Goal: Task Accomplishment & Management: Manage account settings

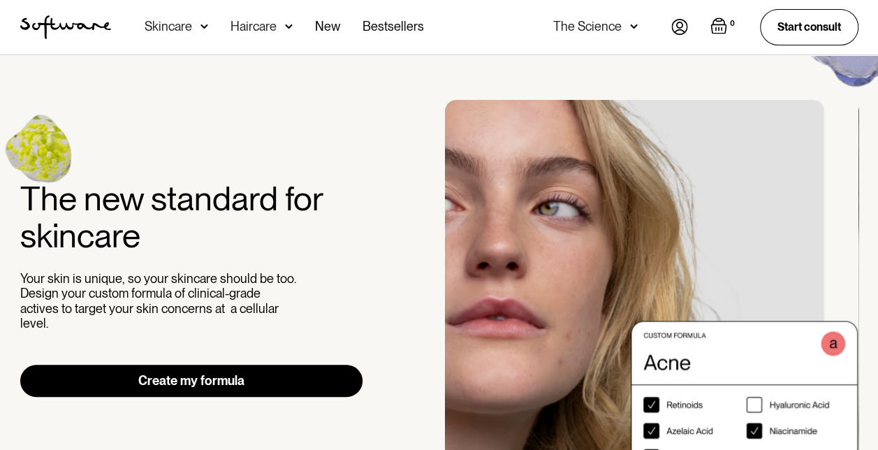
click at [675, 28] on img at bounding box center [679, 27] width 17 height 16
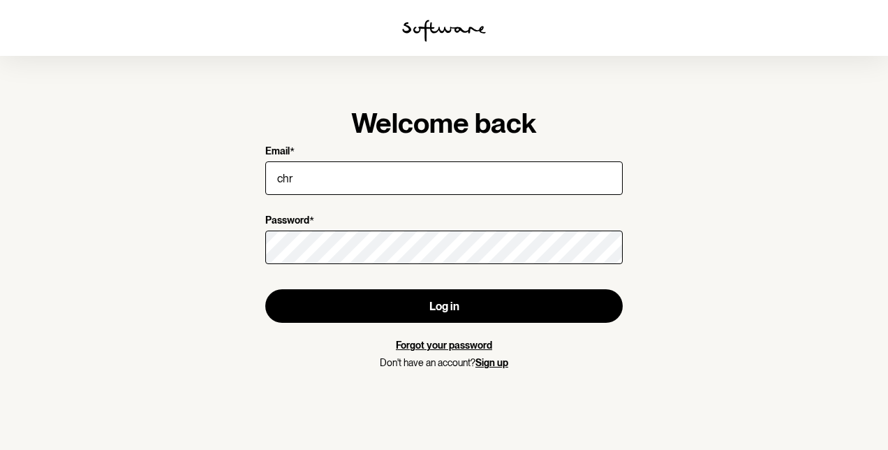
type input "chris_stewart14@hotmail.com"
click at [328, 265] on div at bounding box center [444, 247] width 358 height 39
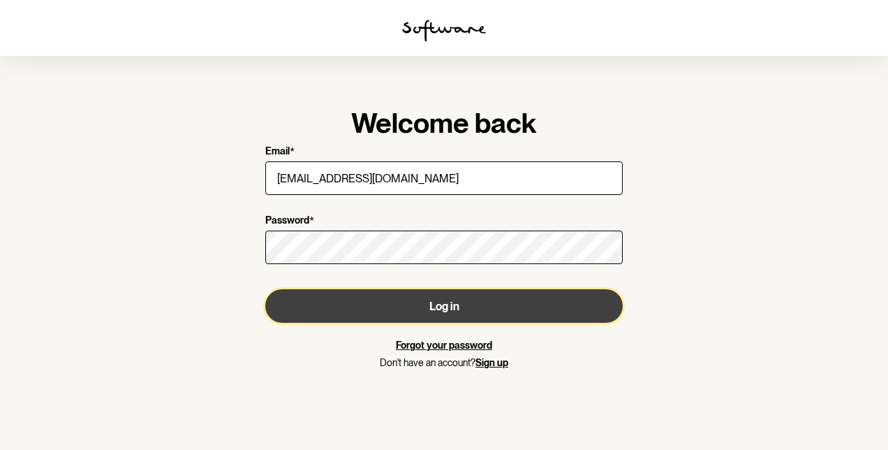
click at [435, 303] on button "Log in" at bounding box center [444, 306] width 358 height 34
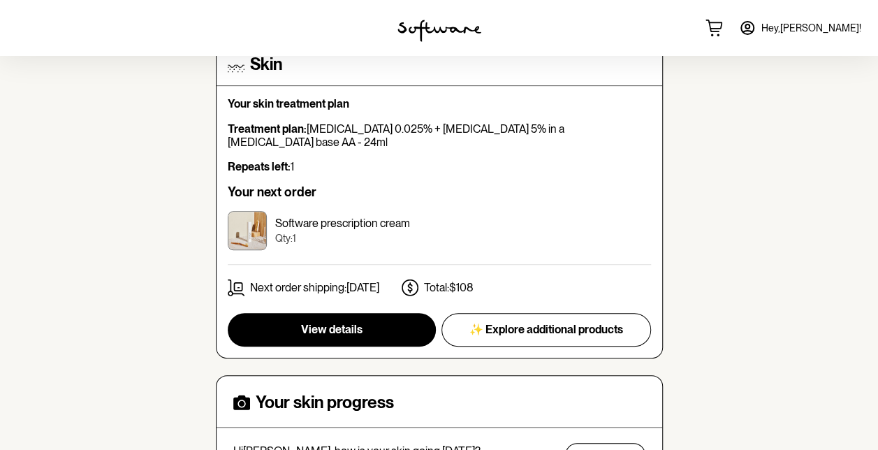
scroll to position [337, 0]
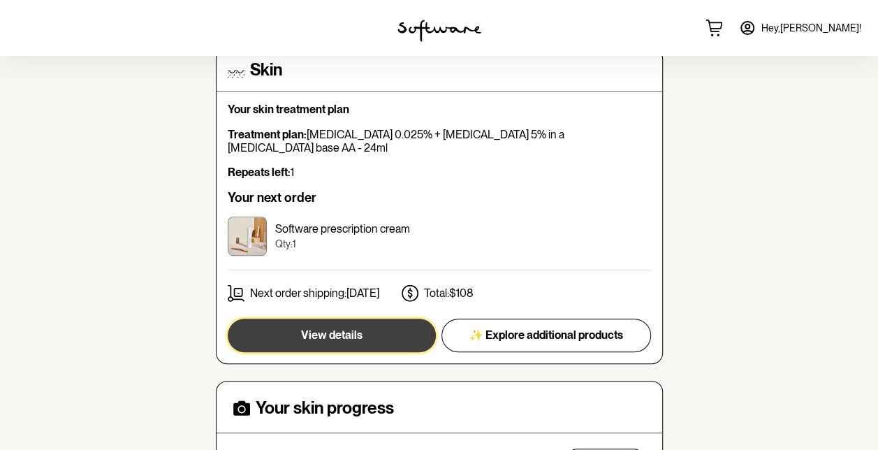
click at [345, 328] on span "View details" at bounding box center [331, 334] width 61 height 13
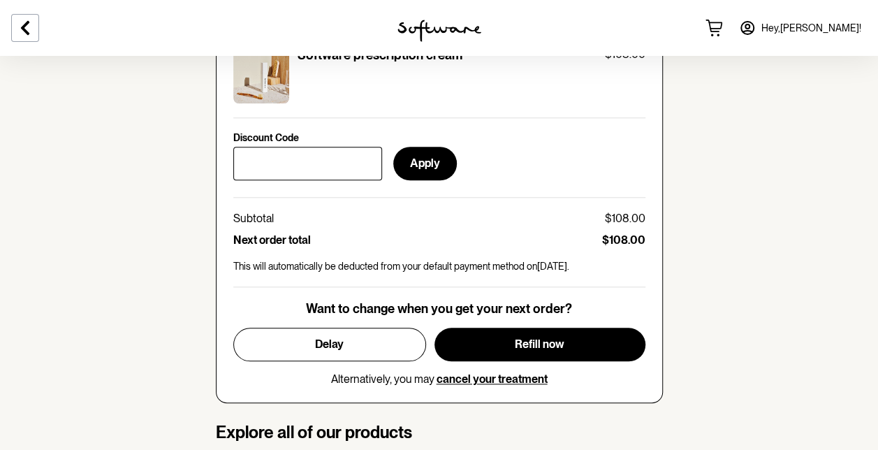
scroll to position [620, 0]
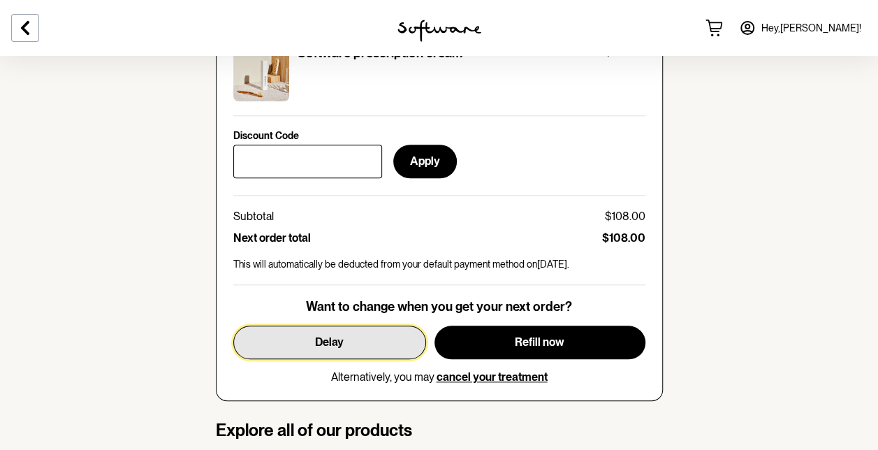
click at [347, 339] on button "Delay" at bounding box center [329, 342] width 193 height 34
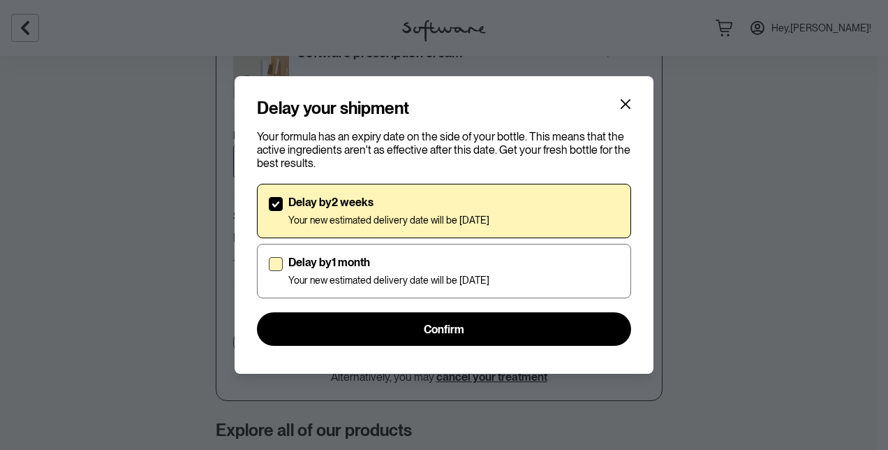
click at [277, 265] on span at bounding box center [276, 264] width 14 height 14
click at [269, 271] on input "Delay by 1 month Your new estimated delivery date will be 17th Nov 2025" at bounding box center [268, 271] width 1 height 1
checkbox input "true"
checkbox input "false"
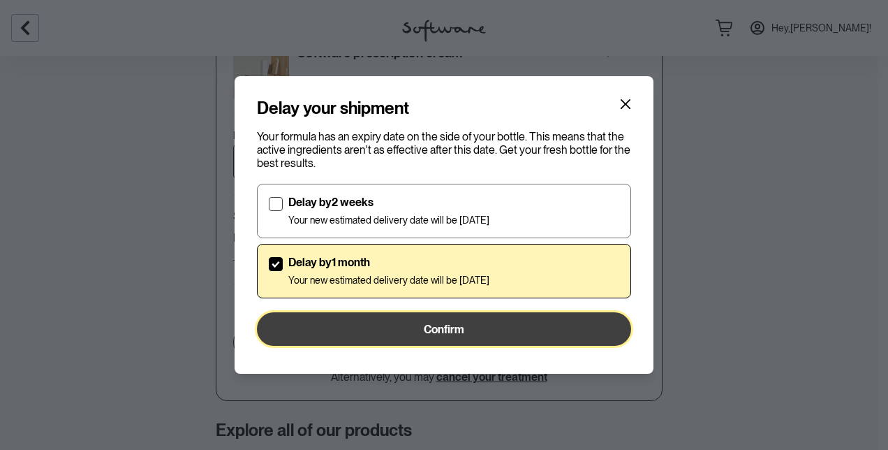
click at [425, 331] on span "Confirm" at bounding box center [444, 329] width 40 height 13
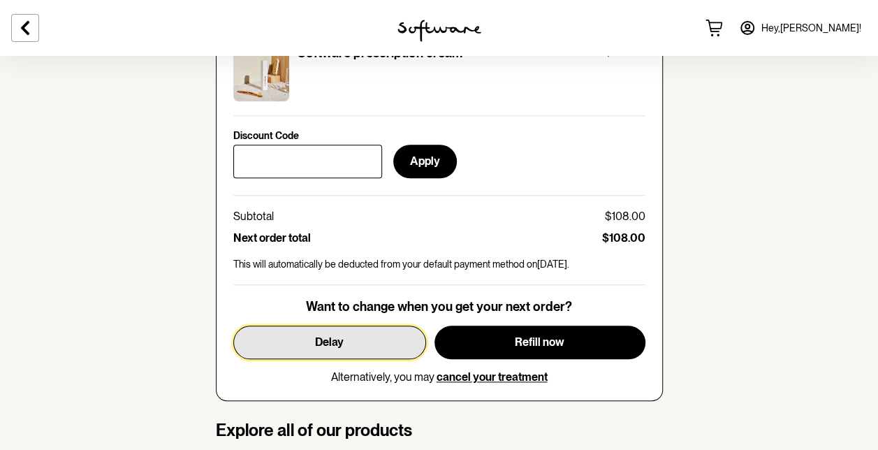
click at [342, 344] on span "Delay" at bounding box center [329, 341] width 29 height 13
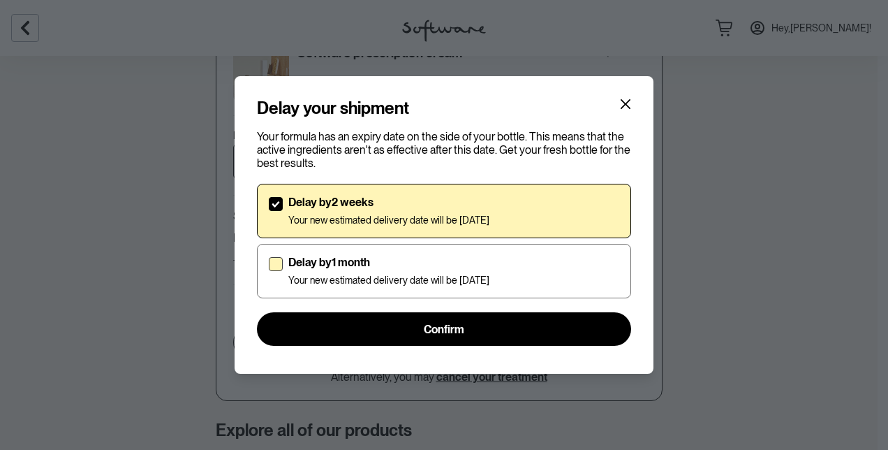
click at [280, 261] on span at bounding box center [276, 264] width 14 height 14
click at [269, 271] on input "Delay by 1 month Your new estimated delivery date will be 17th Nov 2025" at bounding box center [268, 271] width 1 height 1
checkbox input "true"
checkbox input "false"
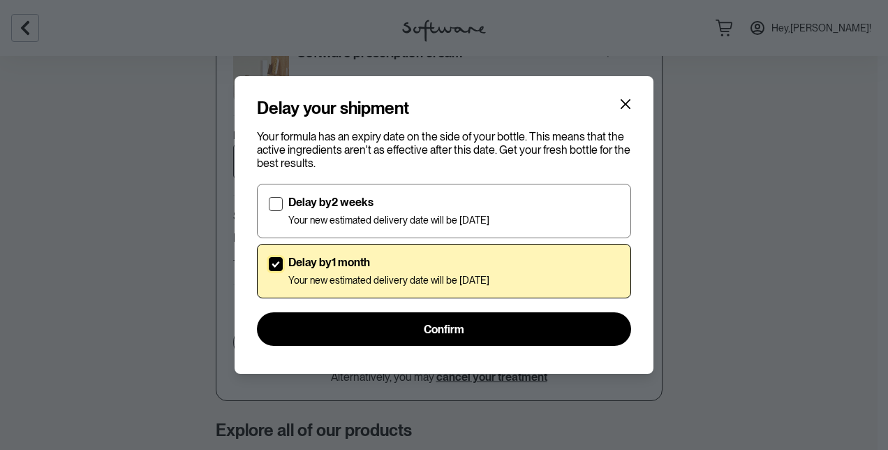
click at [280, 261] on span at bounding box center [276, 264] width 14 height 14
click at [269, 271] on input "Delay by 1 month Your new estimated delivery date will be 17th Nov 2025" at bounding box center [268, 271] width 1 height 1
checkbox input "true"
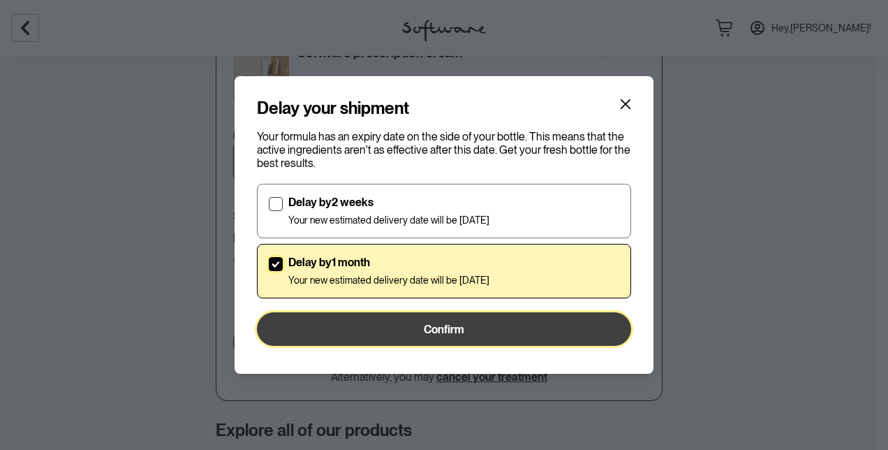
click at [425, 332] on span "Confirm" at bounding box center [444, 329] width 40 height 13
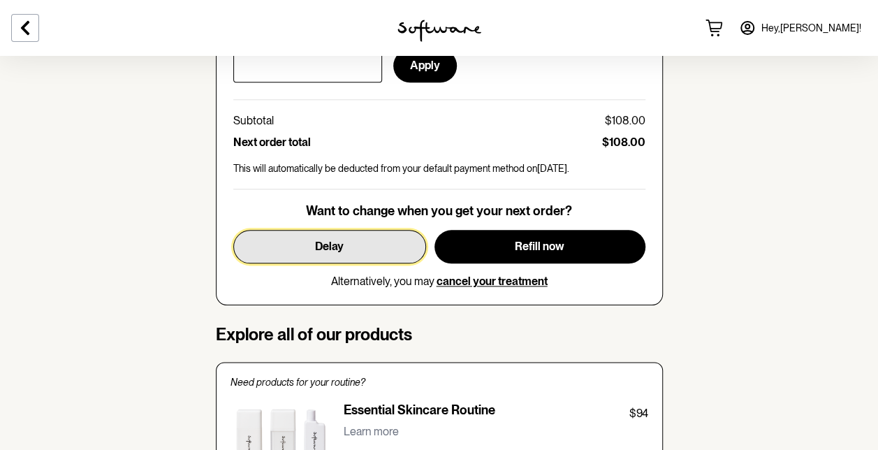
scroll to position [718, 0]
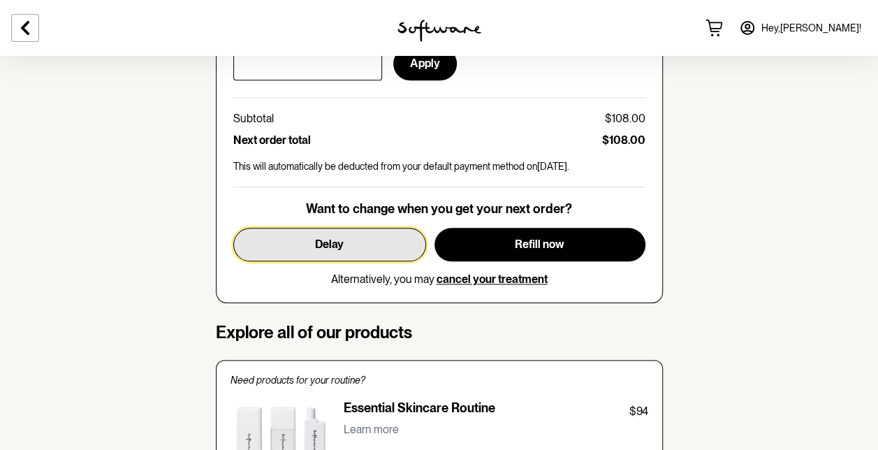
click at [344, 243] on button "Delay" at bounding box center [329, 245] width 193 height 34
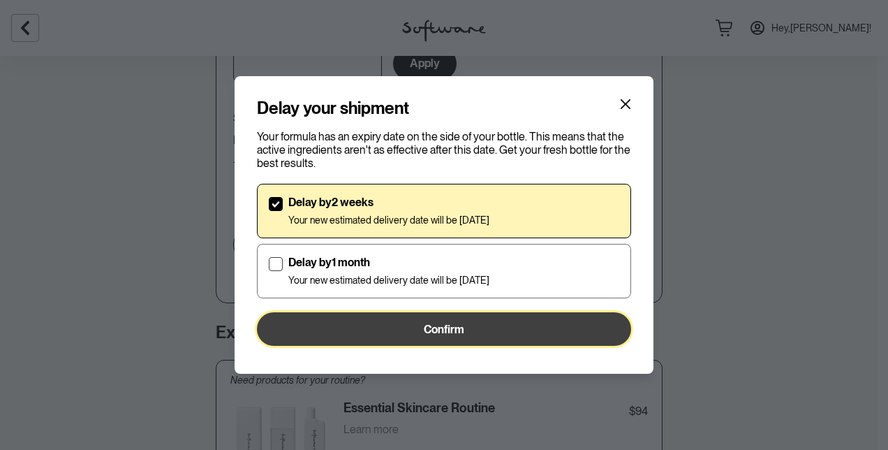
click at [367, 328] on button "Confirm" at bounding box center [444, 329] width 374 height 34
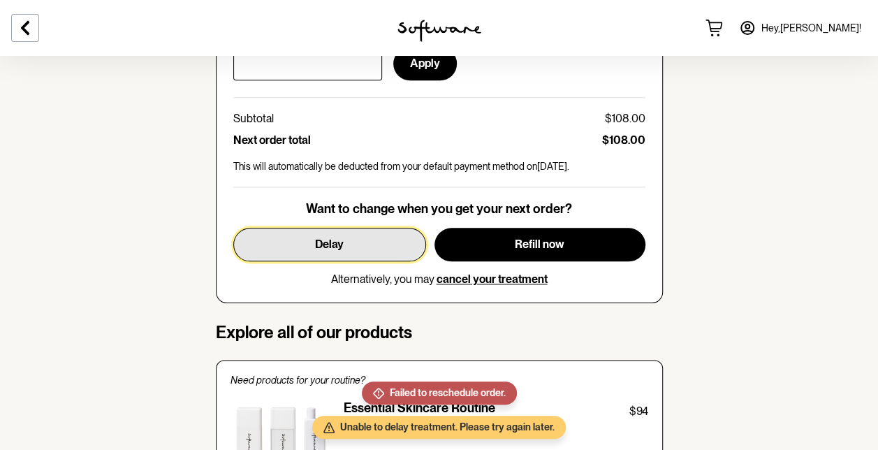
scroll to position [0, 0]
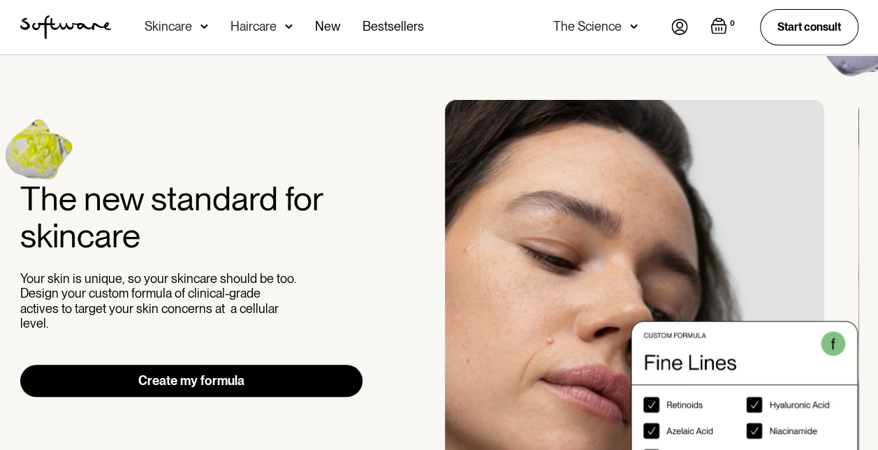
click at [682, 27] on img at bounding box center [679, 27] width 17 height 16
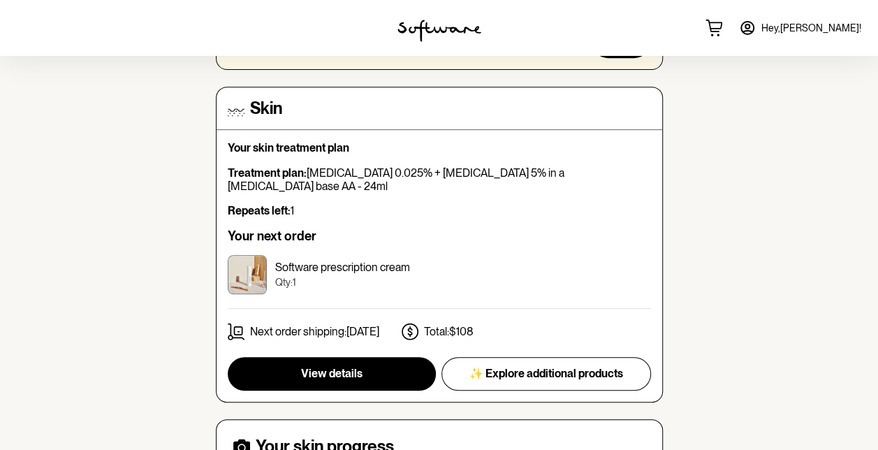
scroll to position [300, 0]
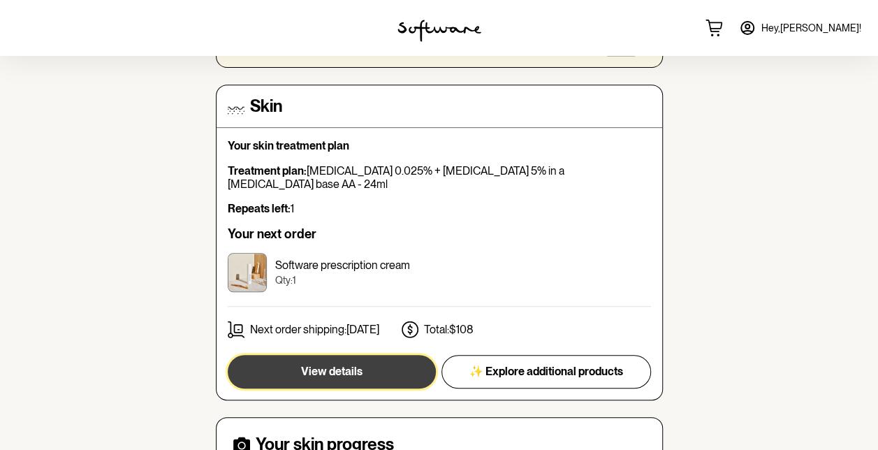
click at [310, 364] on button "View details" at bounding box center [332, 372] width 208 height 34
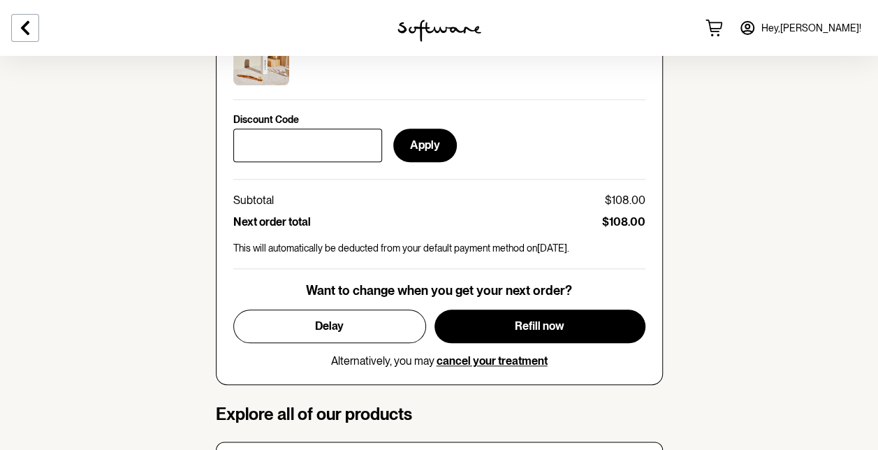
scroll to position [634, 0]
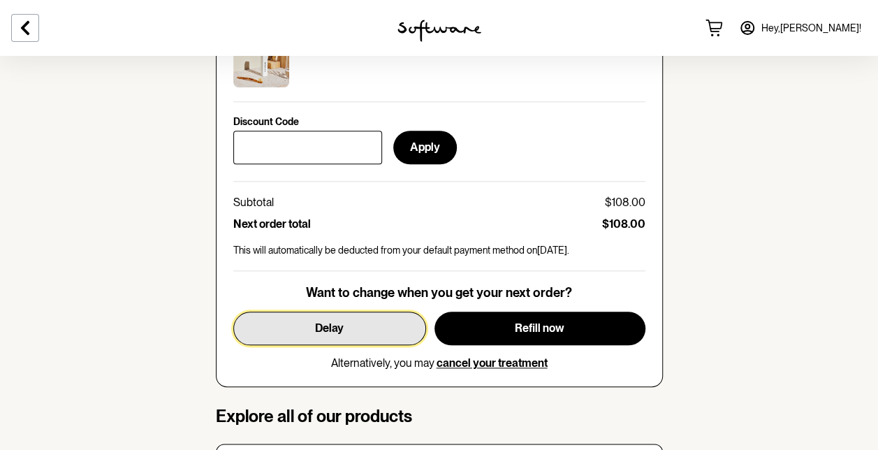
click at [360, 328] on button "Delay" at bounding box center [329, 328] width 193 height 34
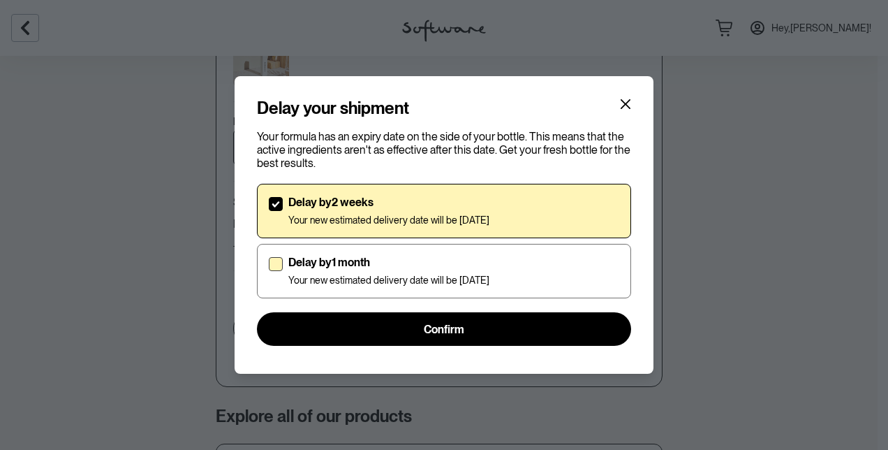
click at [312, 261] on p "Delay by 1 month" at bounding box center [388, 262] width 201 height 13
click at [269, 271] on input "Delay by 1 month Your new estimated delivery date will be 17th Nov 2025" at bounding box center [268, 271] width 1 height 1
checkbox input "true"
checkbox input "false"
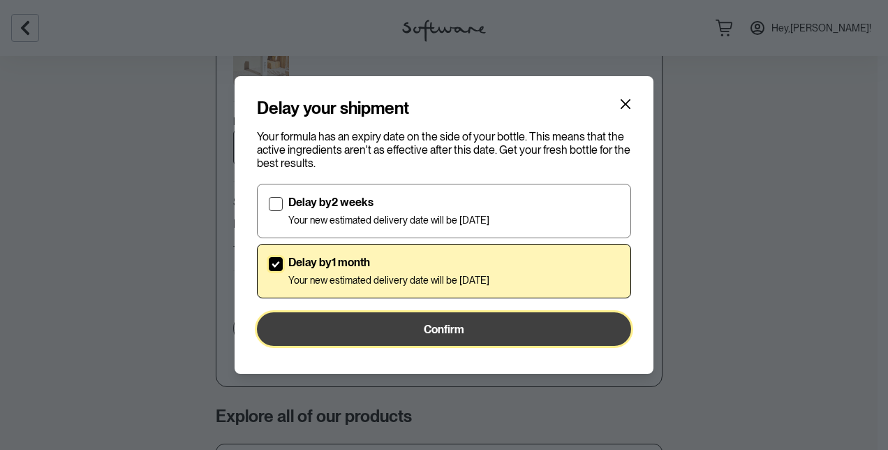
click at [353, 329] on button "Confirm" at bounding box center [444, 329] width 374 height 34
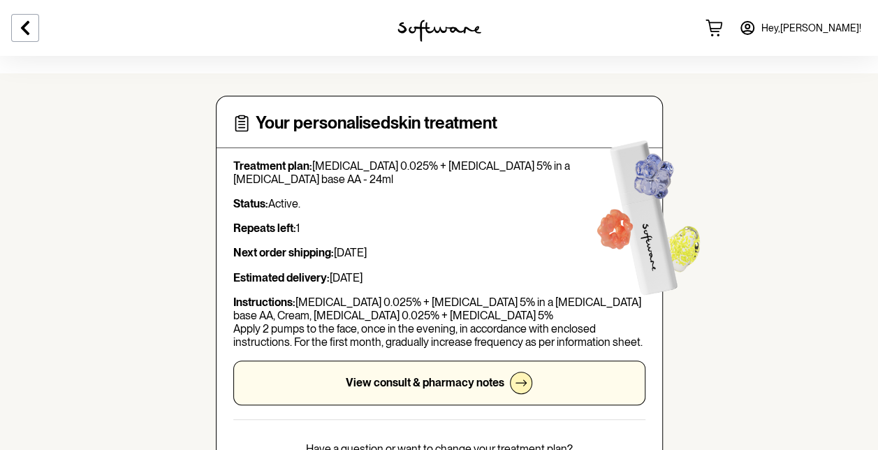
scroll to position [0, 0]
